Goal: Navigation & Orientation: Understand site structure

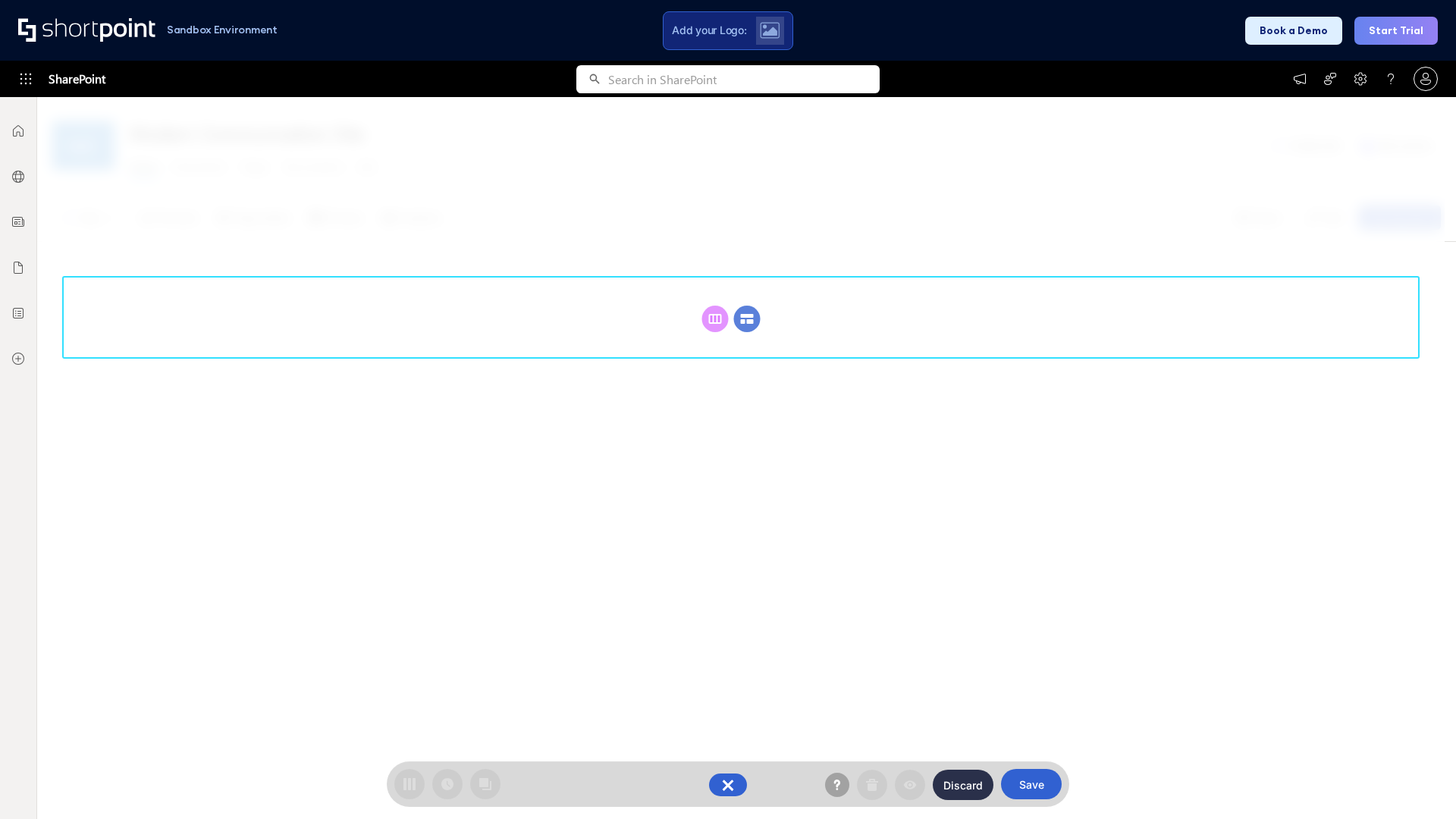
scroll to position [209, 0]
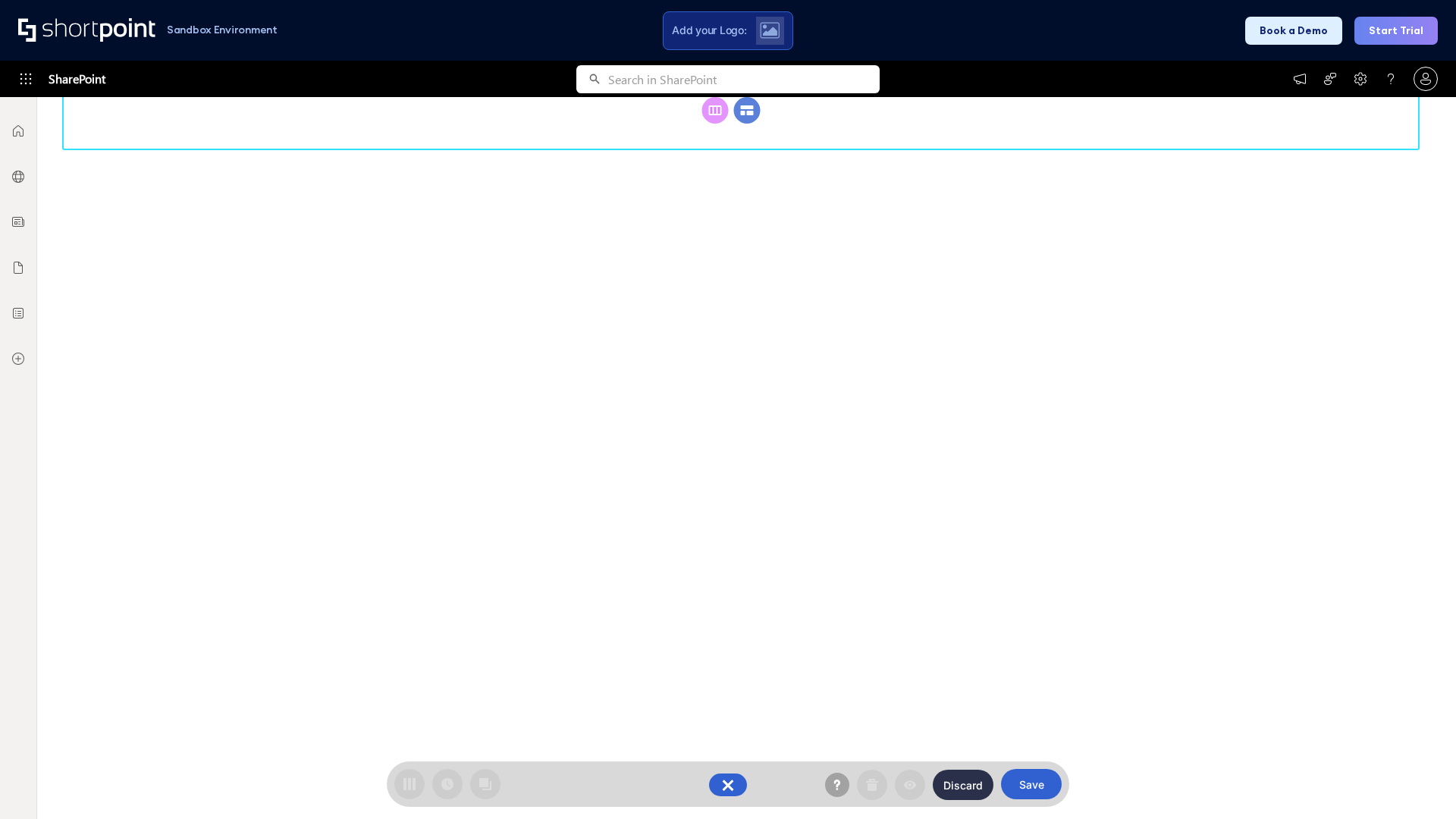
click at [747, 123] on circle at bounding box center [747, 111] width 27 height 27
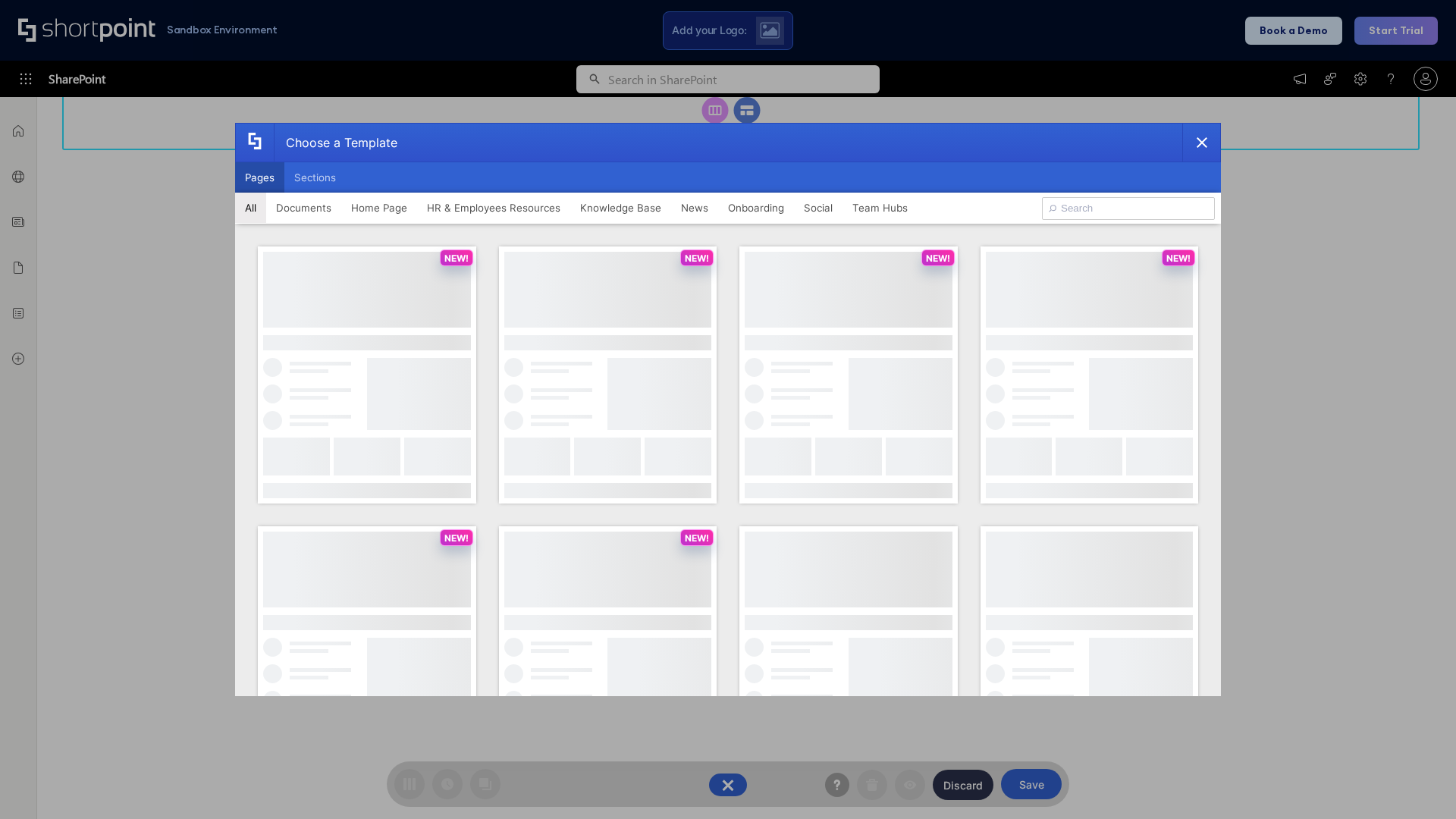
scroll to position [0, 0]
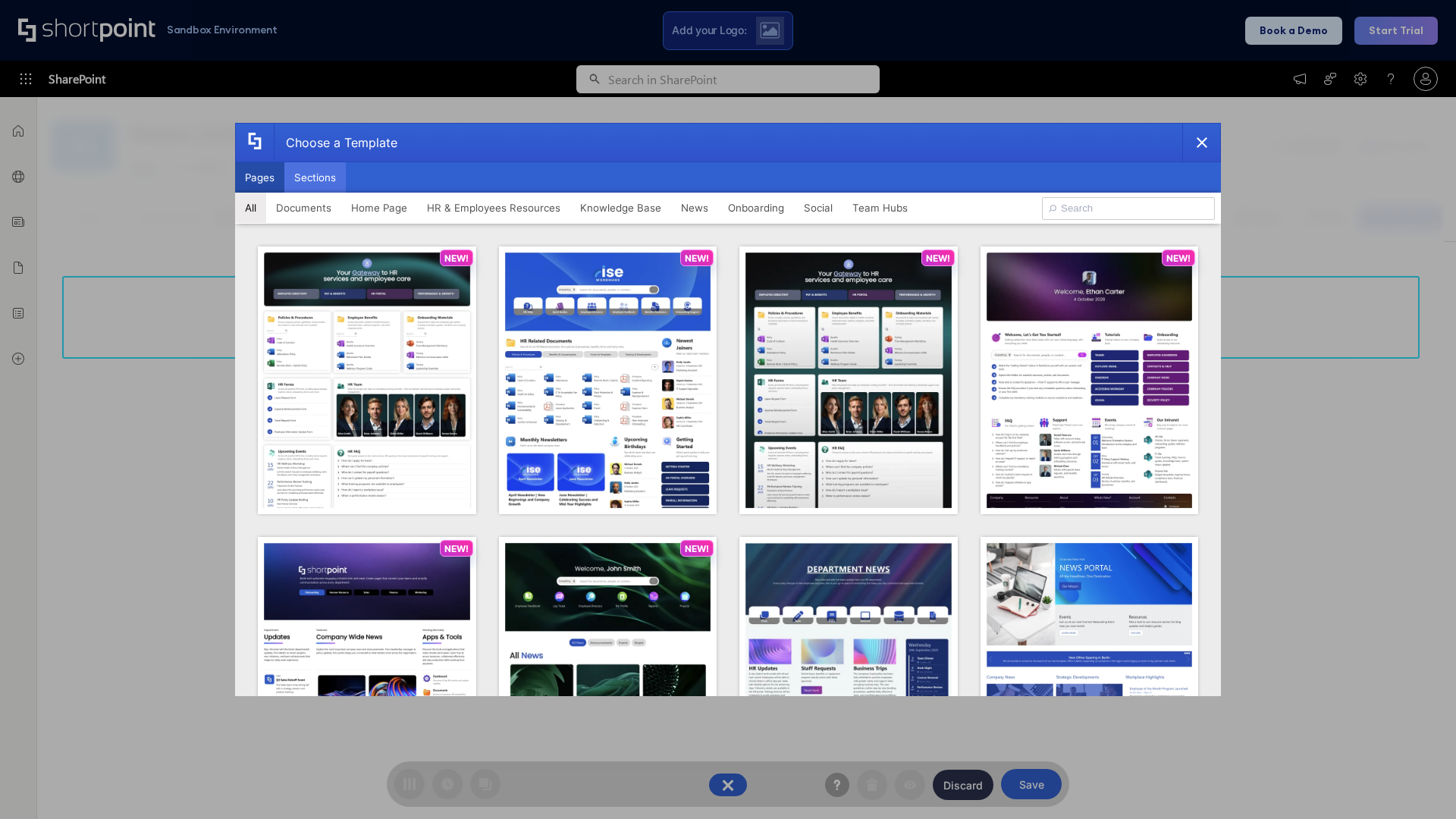
click at [314, 178] on button "Sections" at bounding box center [315, 177] width 62 height 30
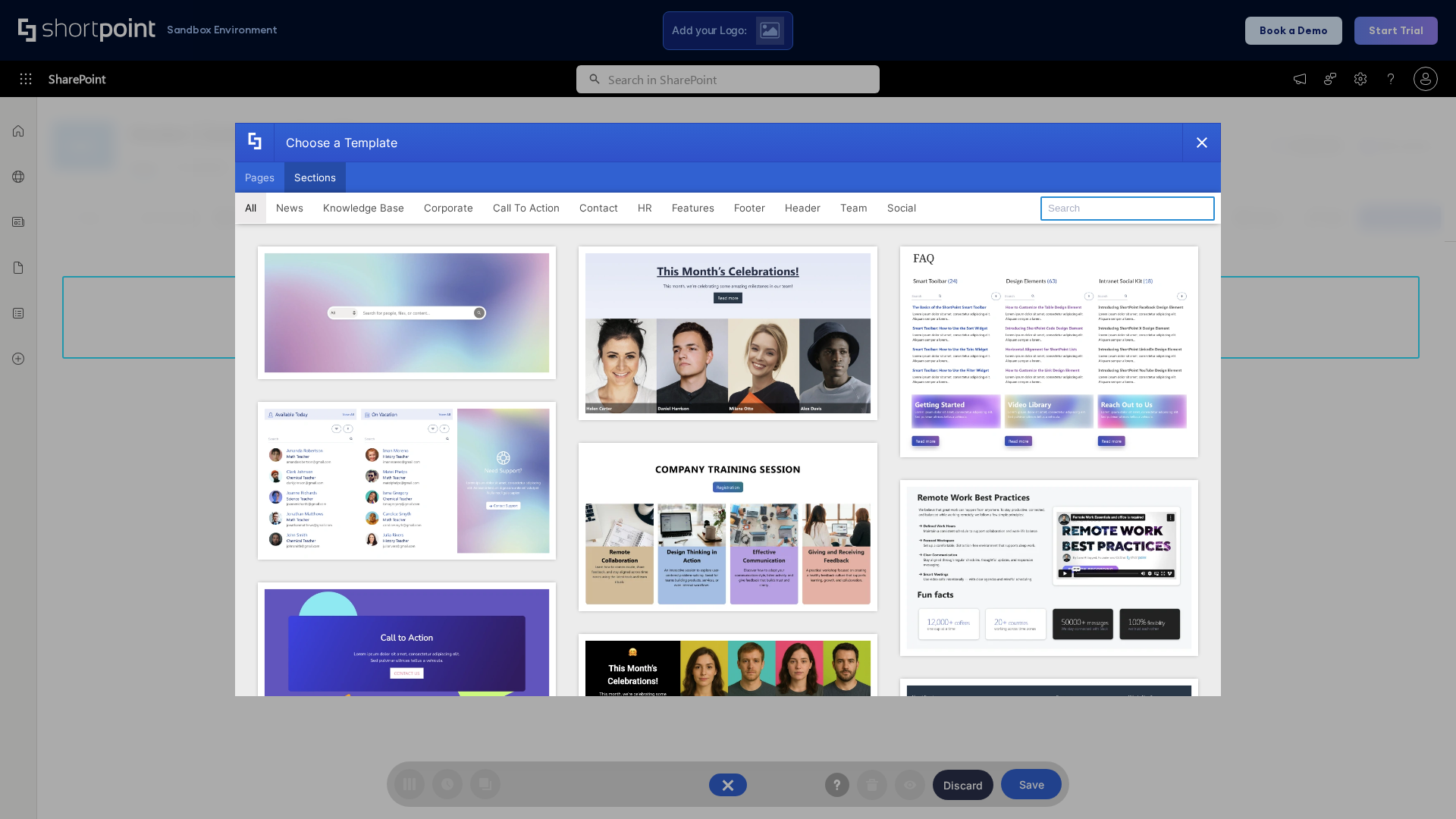
type input "Search"
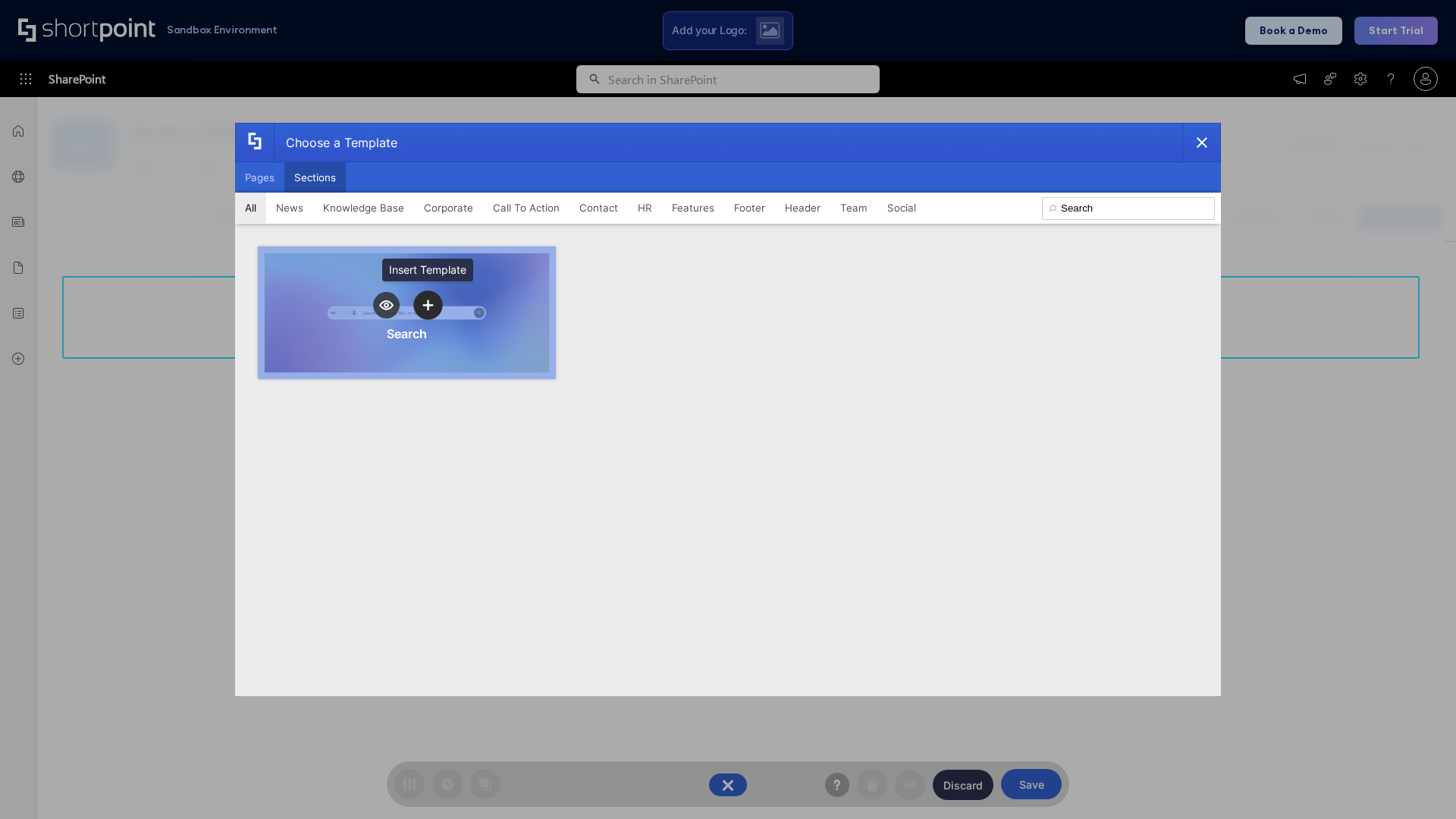
click at [427, 305] on icon "template selector" at bounding box center [427, 305] width 10 height 10
